Goal: Task Accomplishment & Management: Manage account settings

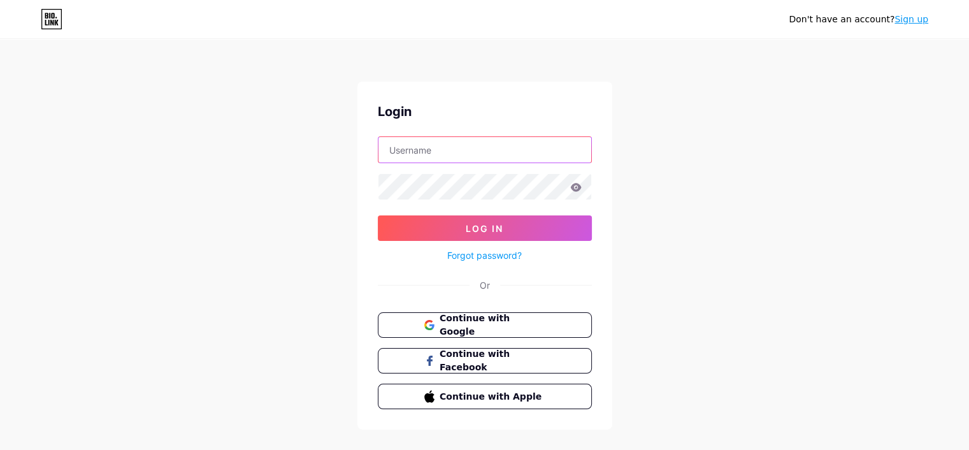
click at [463, 149] on input "text" at bounding box center [485, 149] width 213 height 25
type input "debakeytheatre"
click at [479, 253] on link "Forgot password?" at bounding box center [484, 255] width 75 height 13
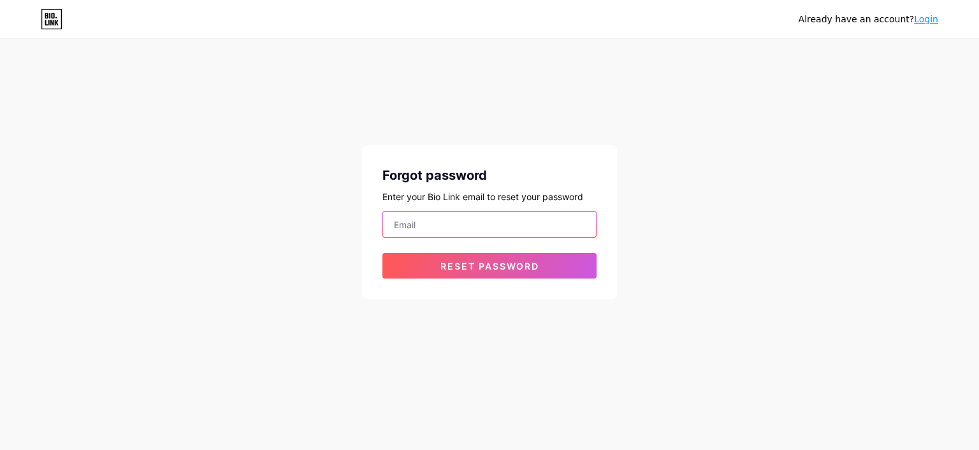
click at [485, 218] on input "email" at bounding box center [489, 224] width 213 height 25
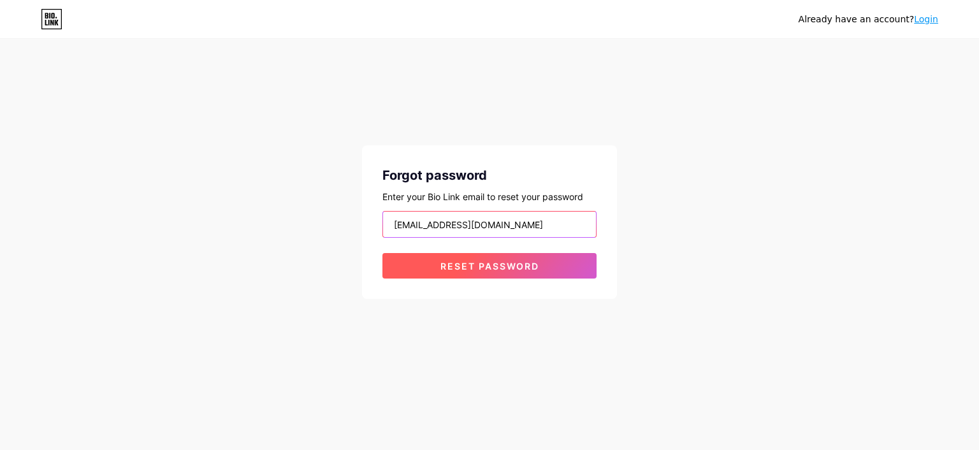
type input "[EMAIL_ADDRESS][DOMAIN_NAME]"
click at [520, 270] on span "Reset password" at bounding box center [489, 266] width 99 height 11
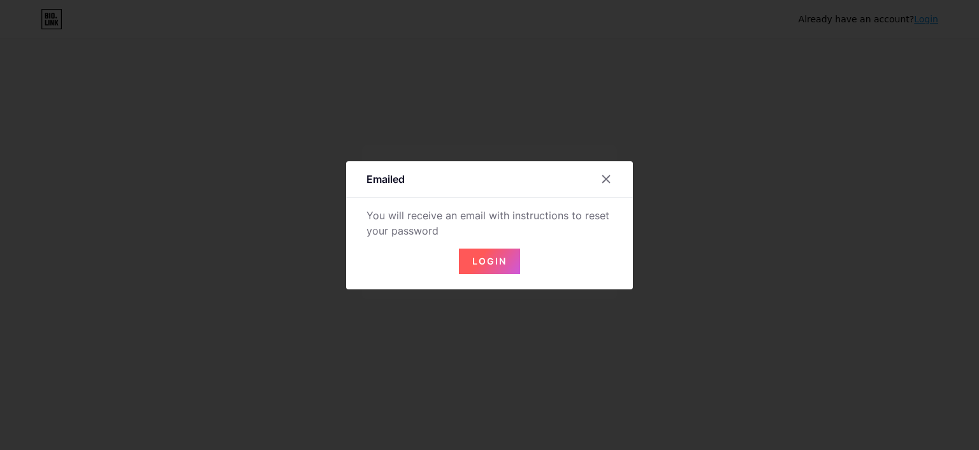
click at [491, 261] on span "Login" at bounding box center [489, 261] width 34 height 11
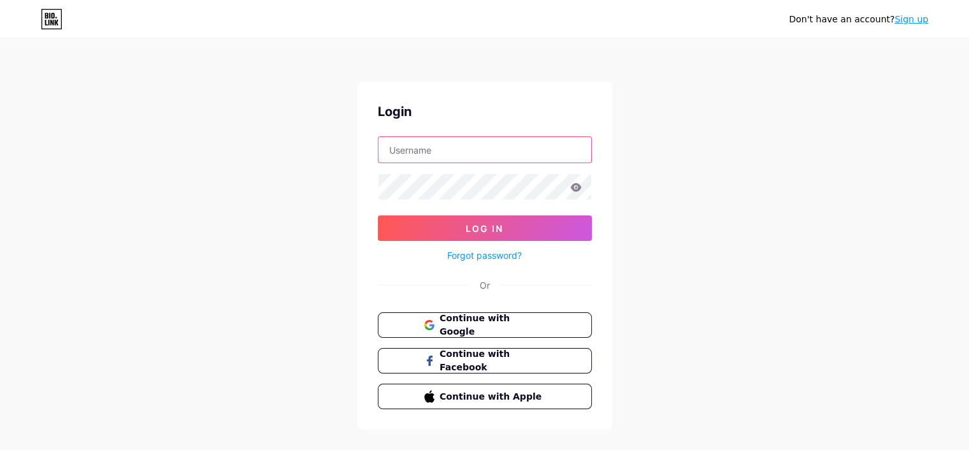
click at [532, 157] on input "text" at bounding box center [485, 149] width 213 height 25
type input "[EMAIL_ADDRESS][DOMAIN_NAME]"
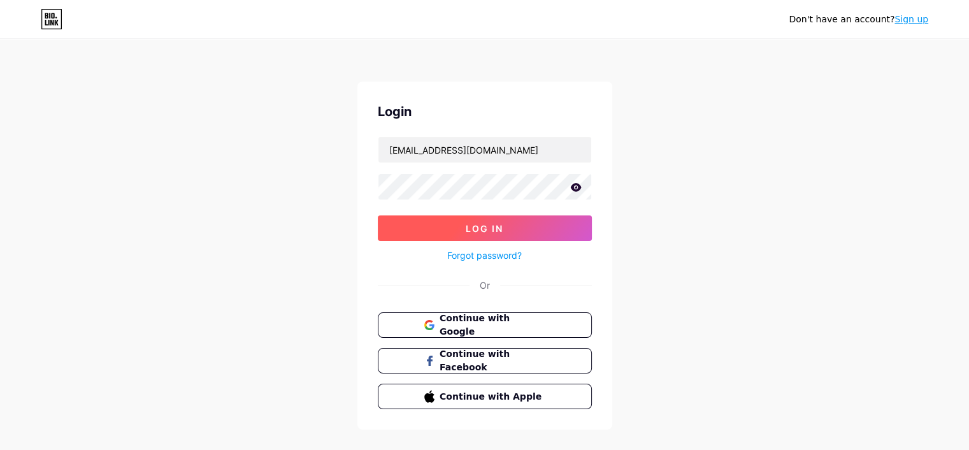
click at [477, 232] on span "Log In" at bounding box center [485, 228] width 38 height 11
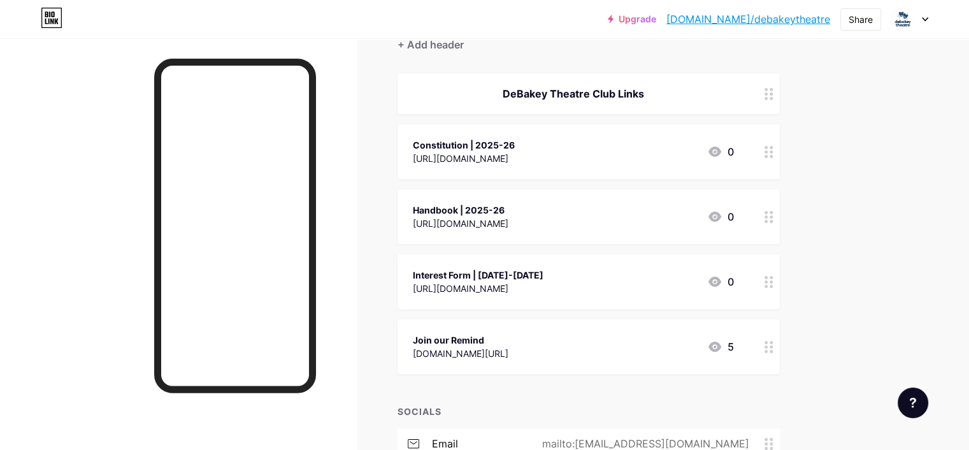
scroll to position [191, 0]
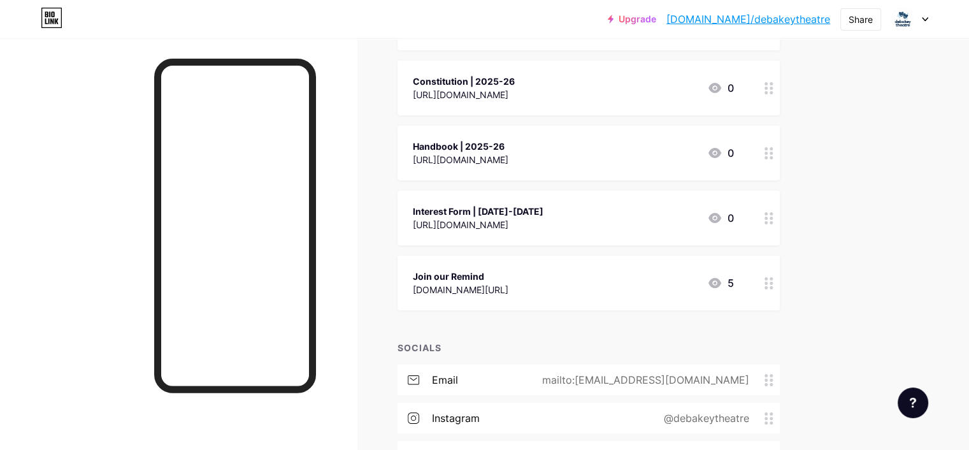
click at [774, 222] on icon at bounding box center [769, 218] width 9 height 12
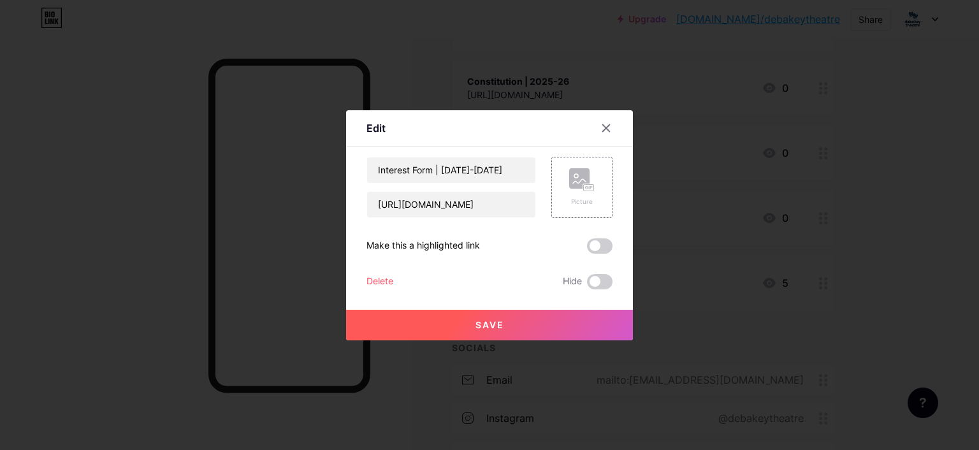
click at [382, 283] on div "Delete" at bounding box center [379, 281] width 27 height 15
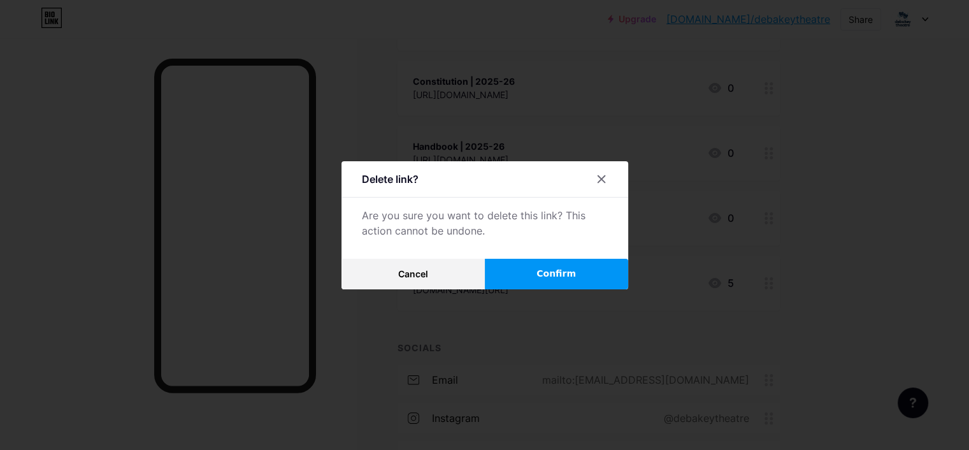
click at [549, 272] on span "Confirm" at bounding box center [557, 273] width 40 height 13
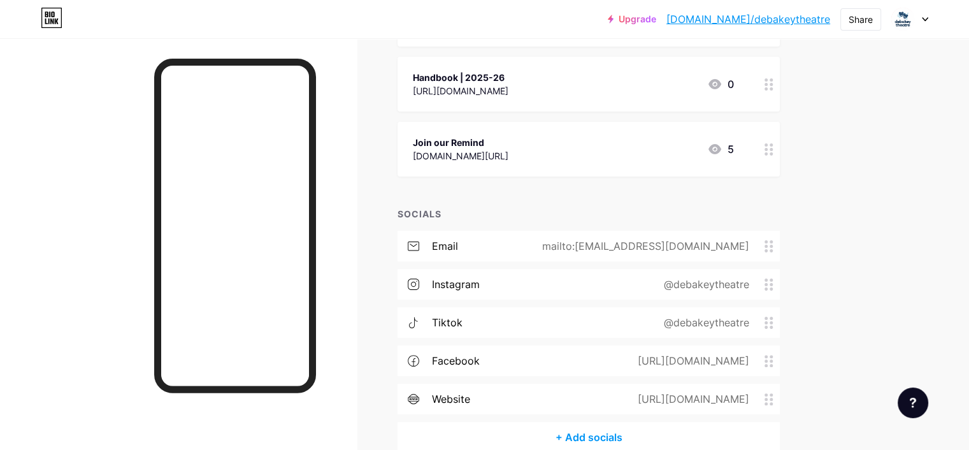
scroll to position [319, 0]
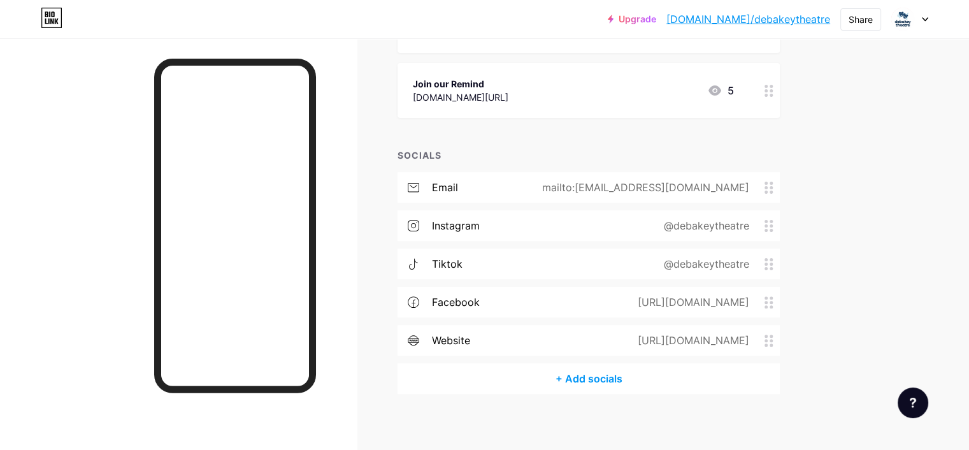
click at [663, 344] on div "[URL][DOMAIN_NAME]" at bounding box center [691, 340] width 147 height 15
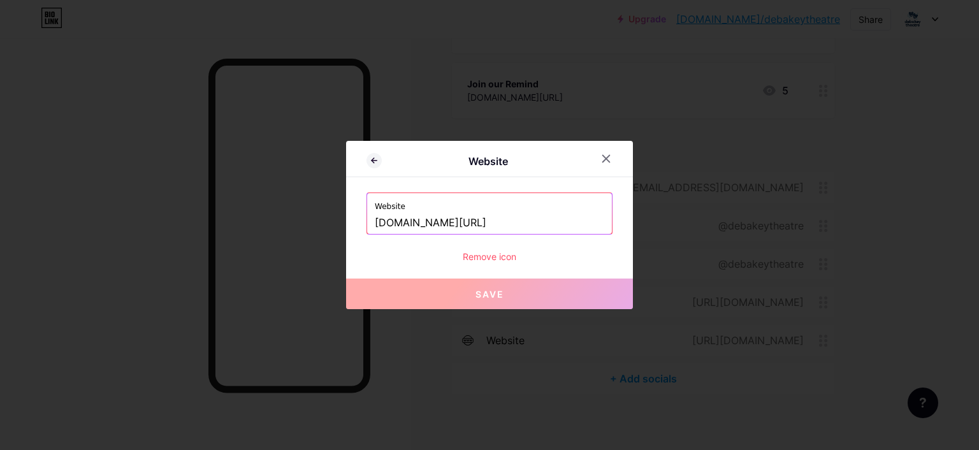
click at [600, 219] on input "[DOMAIN_NAME][URL]" at bounding box center [489, 223] width 229 height 22
click at [609, 155] on icon at bounding box center [606, 159] width 10 height 10
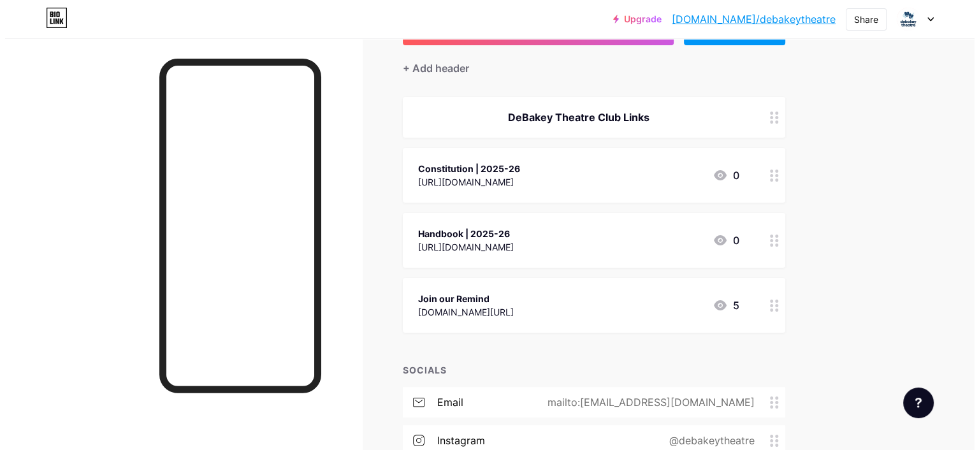
scroll to position [64, 0]
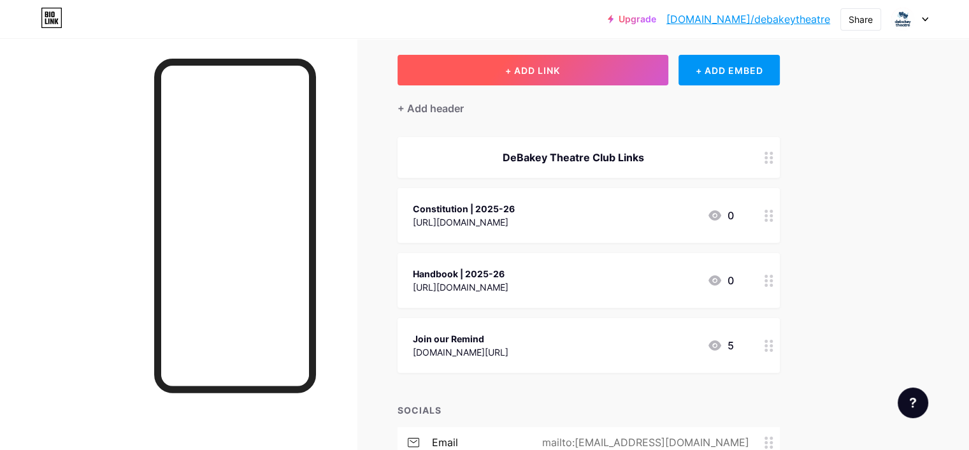
click at [669, 67] on button "+ ADD LINK" at bounding box center [533, 70] width 271 height 31
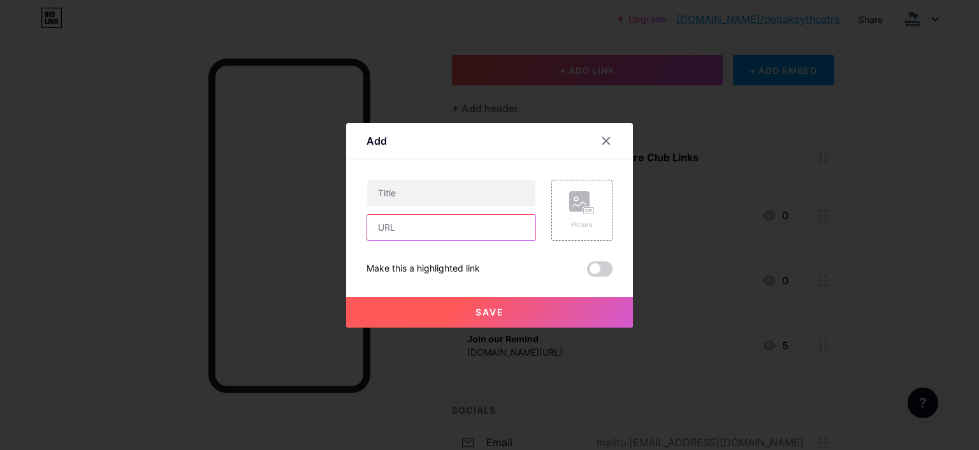
click at [468, 229] on input "text" at bounding box center [451, 227] width 168 height 25
paste input "[URL][DOMAIN_NAME][PERSON_NAME]"
type input "[URL][DOMAIN_NAME][PERSON_NAME]"
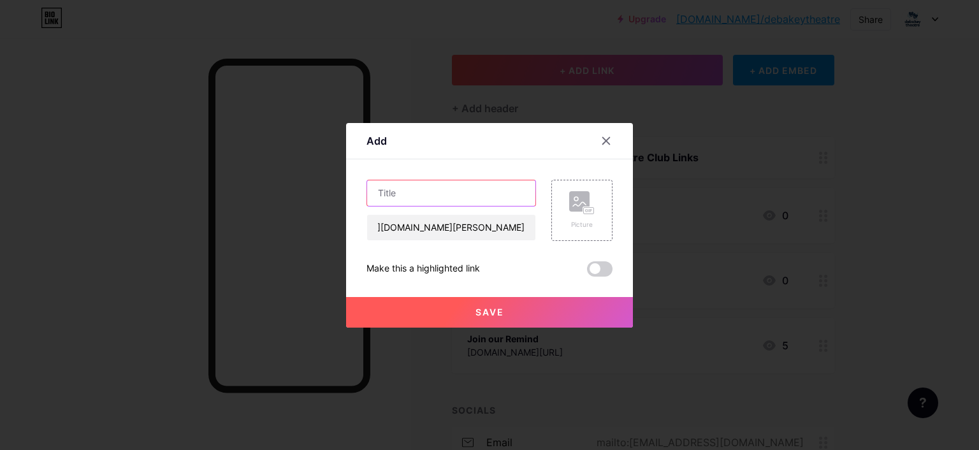
click at [464, 195] on input "text" at bounding box center [451, 192] width 168 height 25
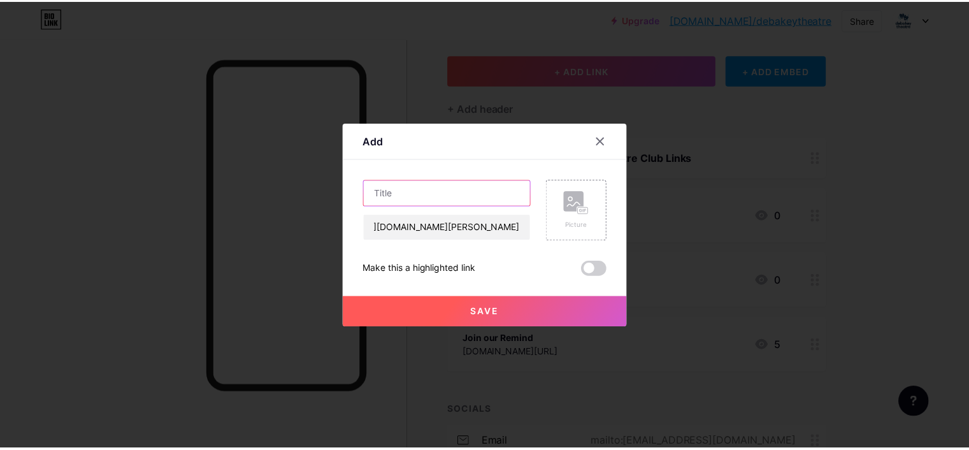
scroll to position [0, 0]
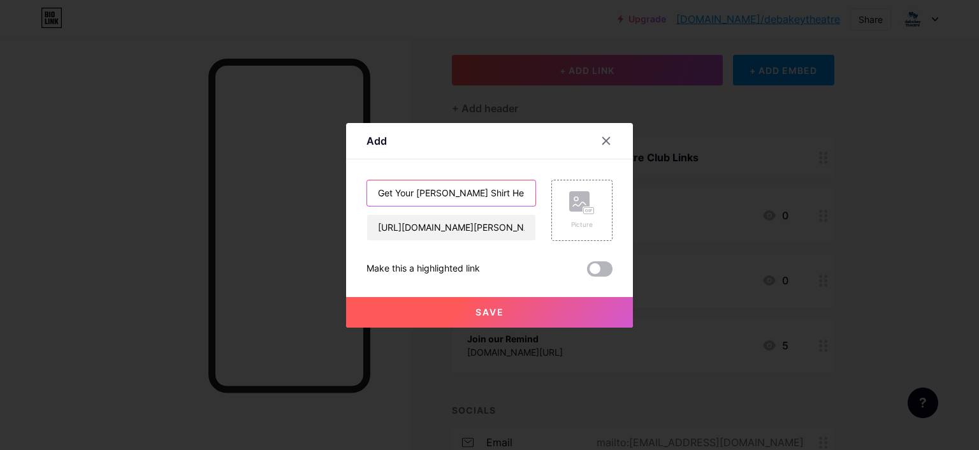
type input "Get Your [PERSON_NAME] Shirt Here"
click at [597, 270] on span at bounding box center [599, 268] width 25 height 15
click at [587, 272] on input "checkbox" at bounding box center [587, 272] width 0 height 0
click at [497, 312] on span "Save" at bounding box center [489, 312] width 29 height 11
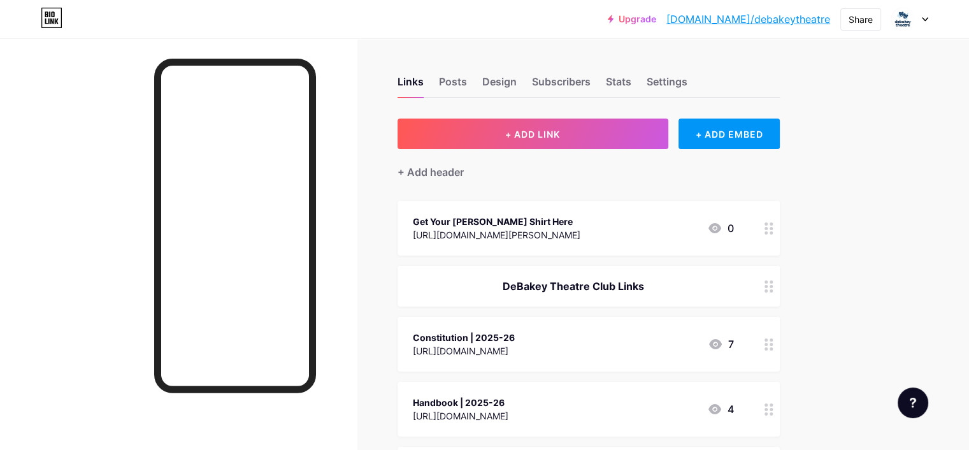
click at [768, 231] on circle at bounding box center [766, 232] width 3 height 3
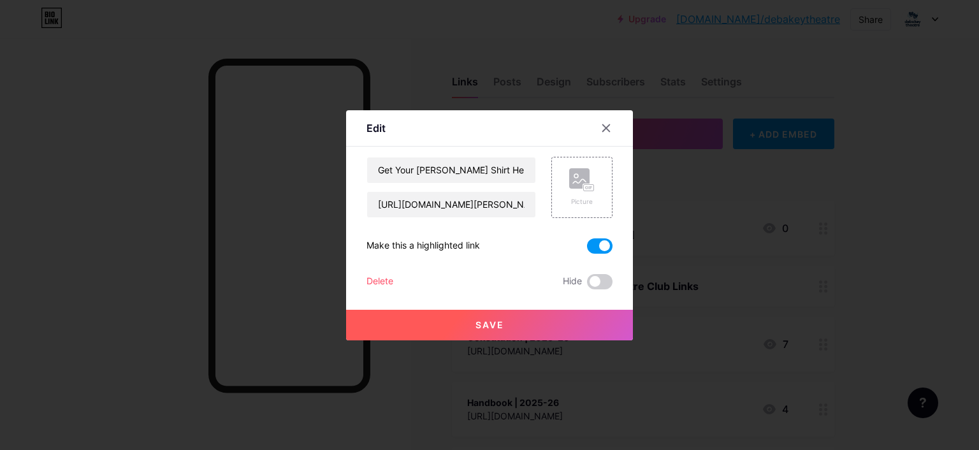
click at [511, 323] on button "Save" at bounding box center [489, 325] width 287 height 31
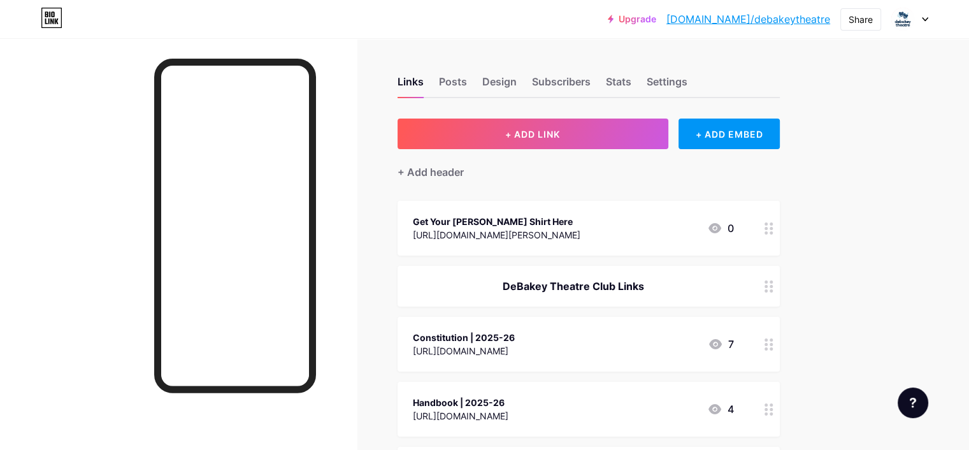
click at [890, 292] on div "Upgrade [DOMAIN_NAME]/debake... [DOMAIN_NAME]/debakeytheatre Share Switch accou…" at bounding box center [484, 420] width 969 height 841
